Goal: Information Seeking & Learning: Compare options

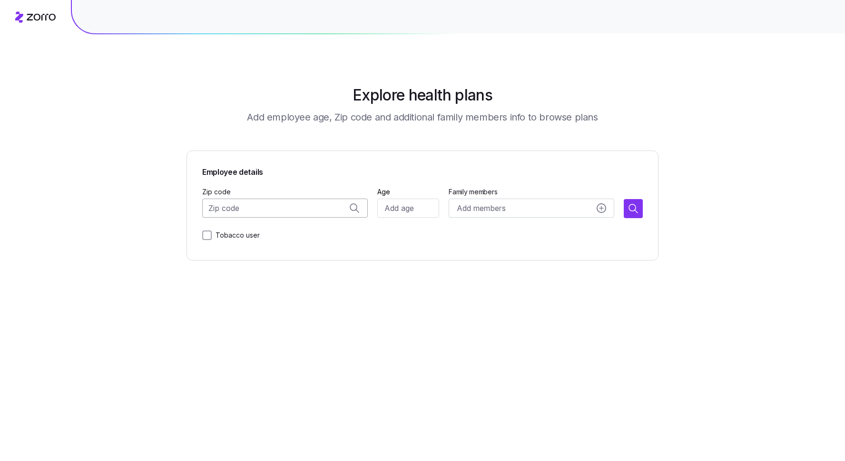
click at [255, 213] on input "Zip code" at bounding box center [285, 207] width 166 height 19
paste input "33916"
type input "33916"
click at [416, 212] on input "Age" at bounding box center [408, 207] width 62 height 19
click at [268, 212] on input "Zip code" at bounding box center [285, 207] width 166 height 19
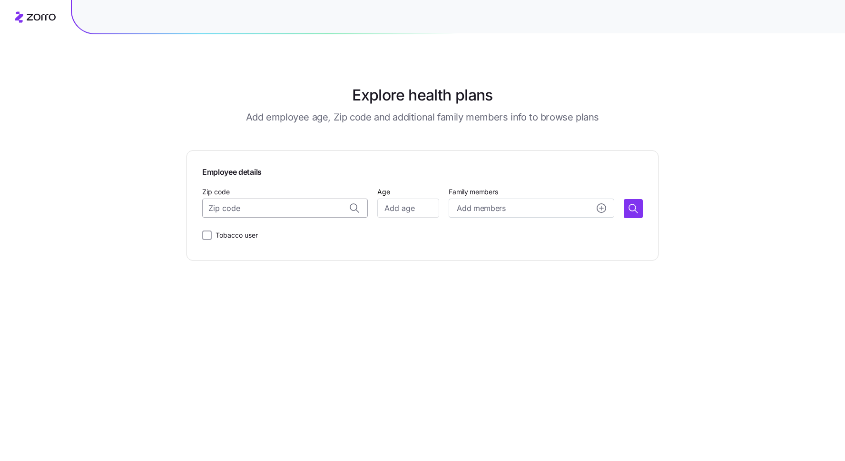
paste input "33916"
click at [260, 234] on span "33916, [GEOGRAPHIC_DATA], [GEOGRAPHIC_DATA]" at bounding box center [294, 233] width 133 height 12
type input "33916, [GEOGRAPHIC_DATA], [GEOGRAPHIC_DATA]"
click at [403, 213] on input "Age" at bounding box center [408, 207] width 62 height 19
type input "50"
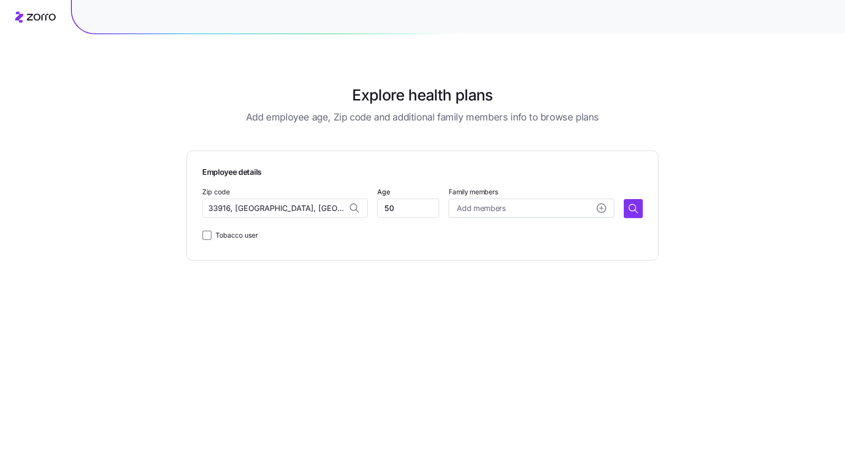
click at [310, 281] on main "Explore health plans Add employee age, Zip code and additional family members i…" at bounding box center [422, 230] width 472 height 461
click at [636, 211] on icon "button" at bounding box center [633, 208] width 11 height 11
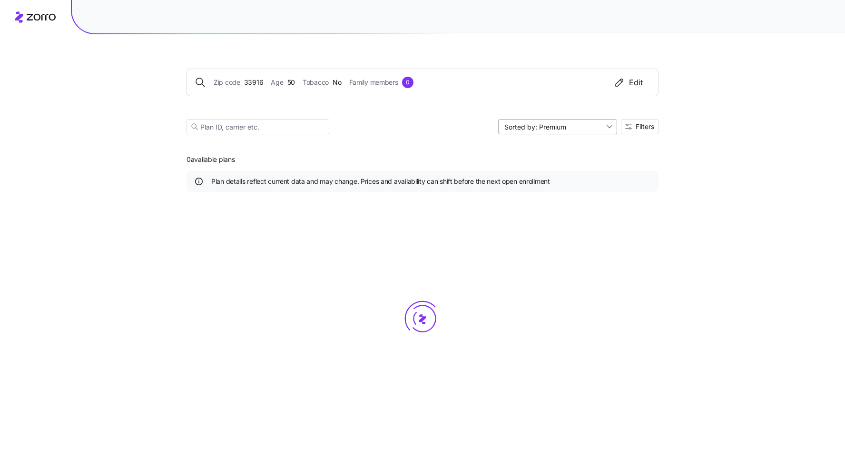
click at [568, 127] on input "Sorted by: Premium" at bounding box center [557, 126] width 119 height 15
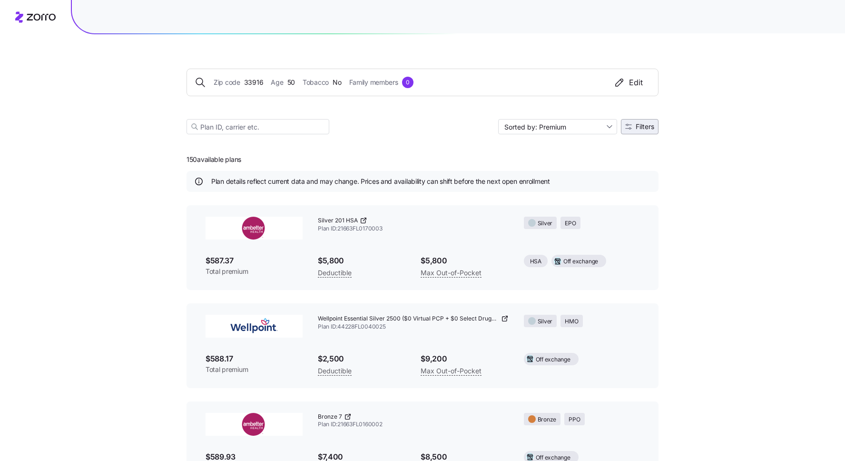
click at [631, 128] on icon "button" at bounding box center [628, 126] width 7 height 7
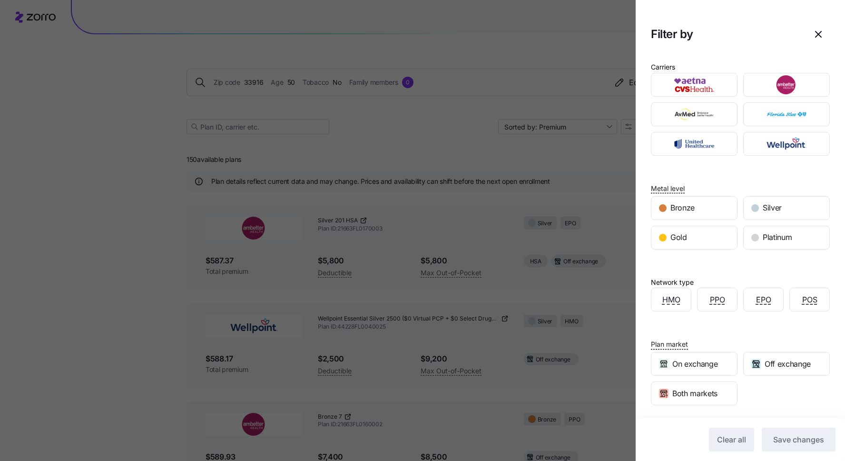
drag, startPoint x: 722, startPoint y: 234, endPoint x: 760, endPoint y: 273, distance: 54.8
click at [722, 234] on div "Gold" at bounding box center [694, 237] width 86 height 23
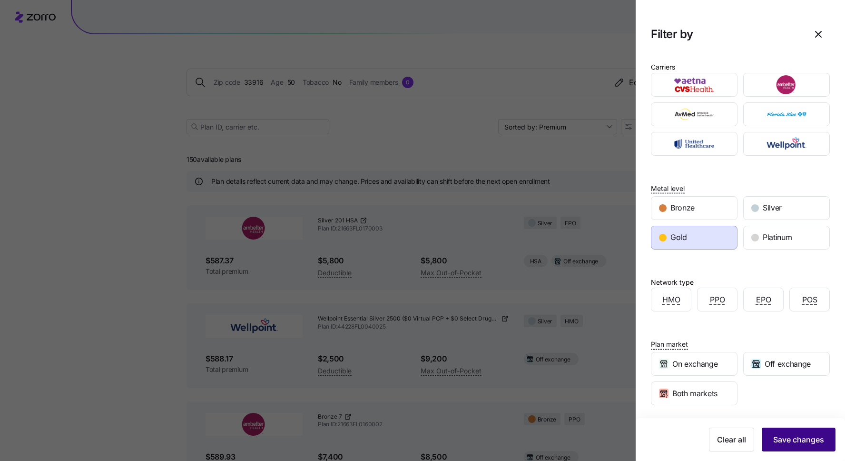
drag, startPoint x: 785, startPoint y: 441, endPoint x: 771, endPoint y: 435, distance: 16.0
click at [785, 441] on span "Save changes" at bounding box center [798, 438] width 51 height 11
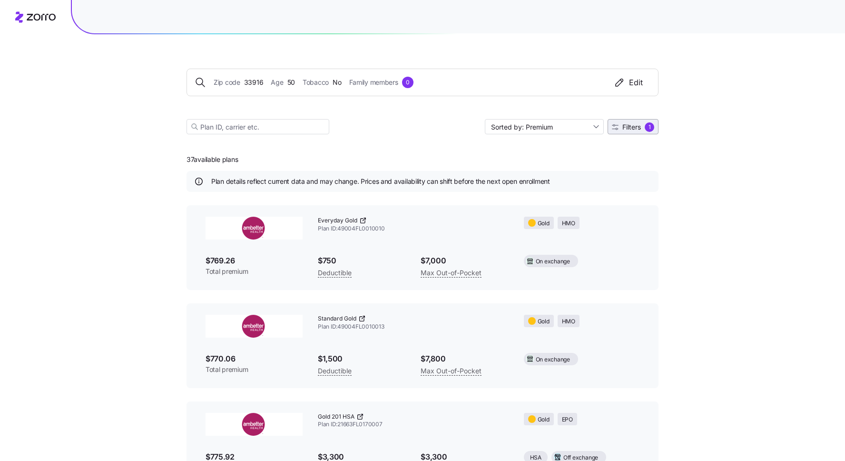
click at [628, 125] on span "Filters" at bounding box center [631, 127] width 19 height 7
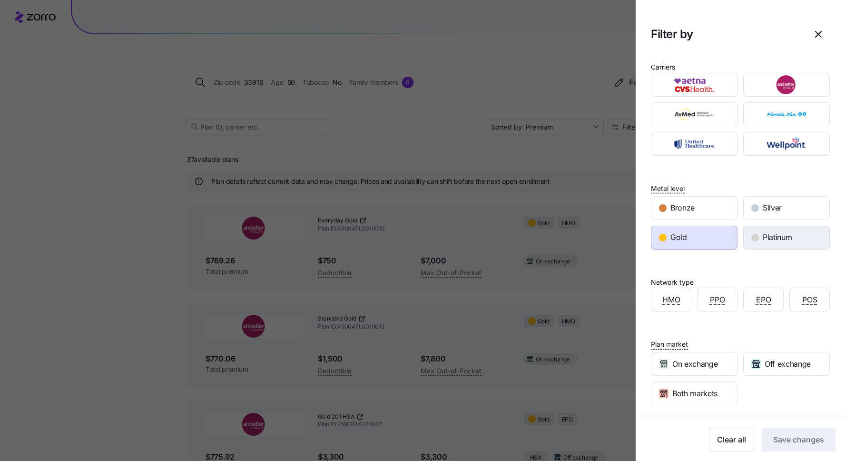
drag, startPoint x: 693, startPoint y: 242, endPoint x: 776, endPoint y: 226, distance: 85.2
click at [697, 240] on div "Gold" at bounding box center [694, 237] width 86 height 23
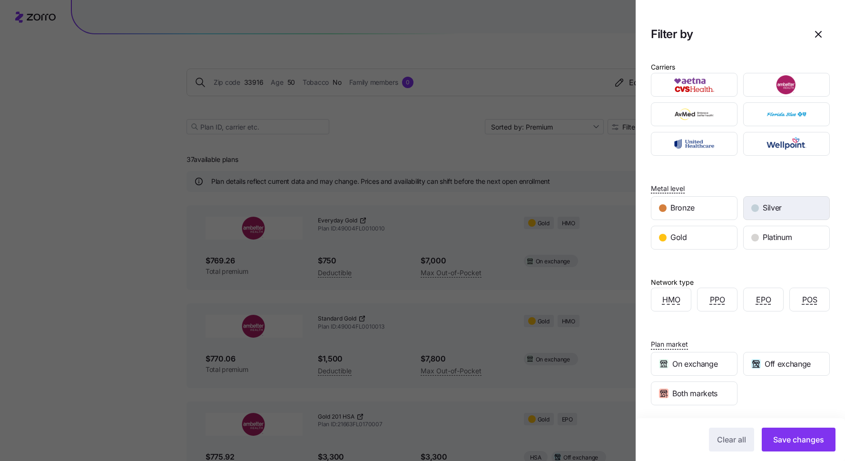
click at [779, 216] on div "Silver" at bounding box center [787, 207] width 86 height 23
drag, startPoint x: 803, startPoint y: 442, endPoint x: 356, endPoint y: 278, distance: 476.5
click at [802, 442] on span "Save changes" at bounding box center [798, 438] width 51 height 11
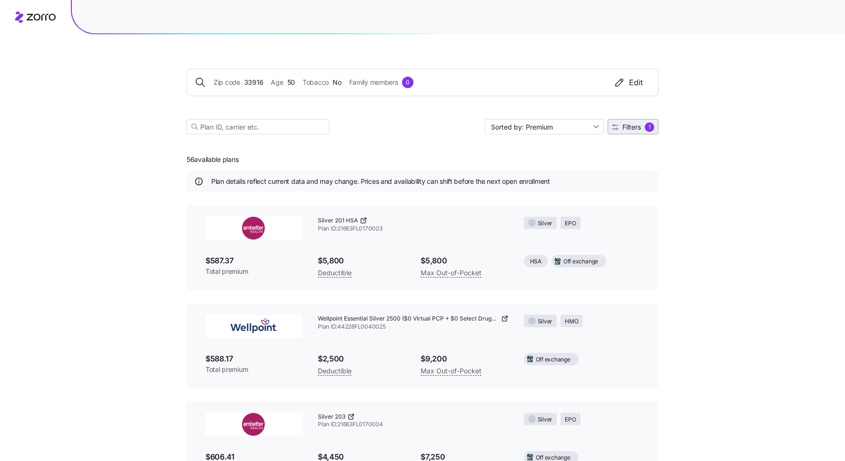
click at [628, 133] on button "Filters 1" at bounding box center [633, 126] width 51 height 15
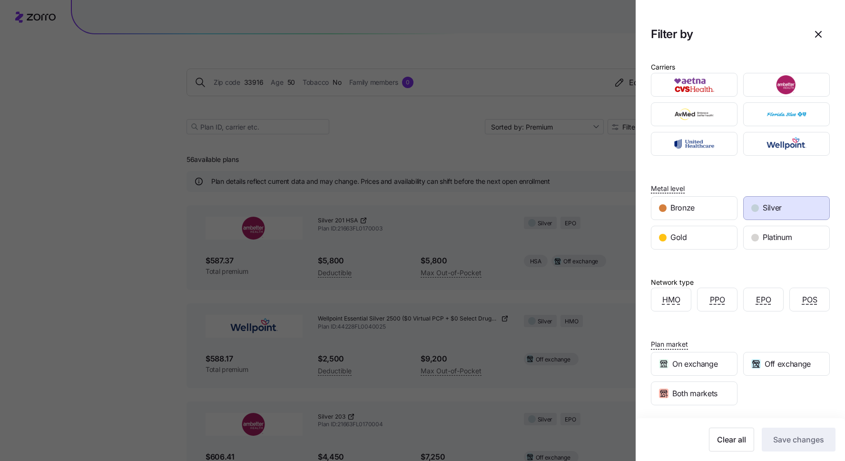
click at [797, 200] on div "Silver" at bounding box center [787, 207] width 86 height 23
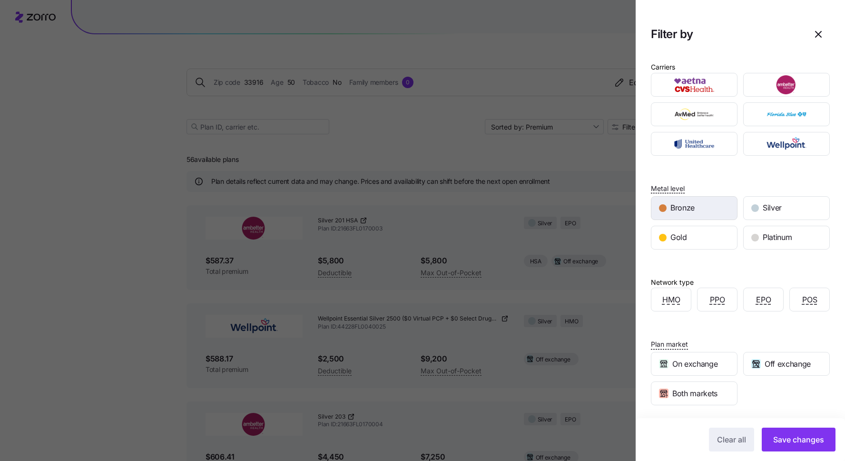
click at [692, 215] on div "Bronze" at bounding box center [694, 207] width 86 height 23
drag, startPoint x: 814, startPoint y: 436, endPoint x: 333, endPoint y: 126, distance: 573.1
click at [814, 436] on span "Save changes" at bounding box center [798, 438] width 51 height 11
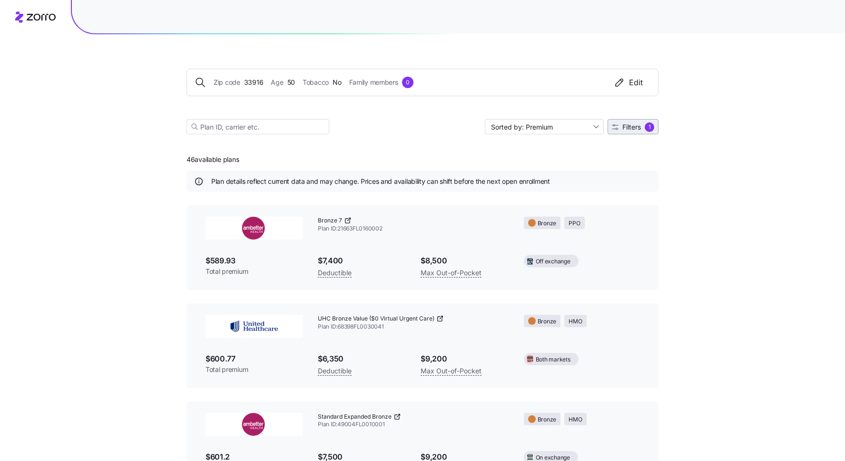
click at [628, 134] on button "Filters 1" at bounding box center [633, 126] width 51 height 15
